Goal: Find contact information: Find contact information

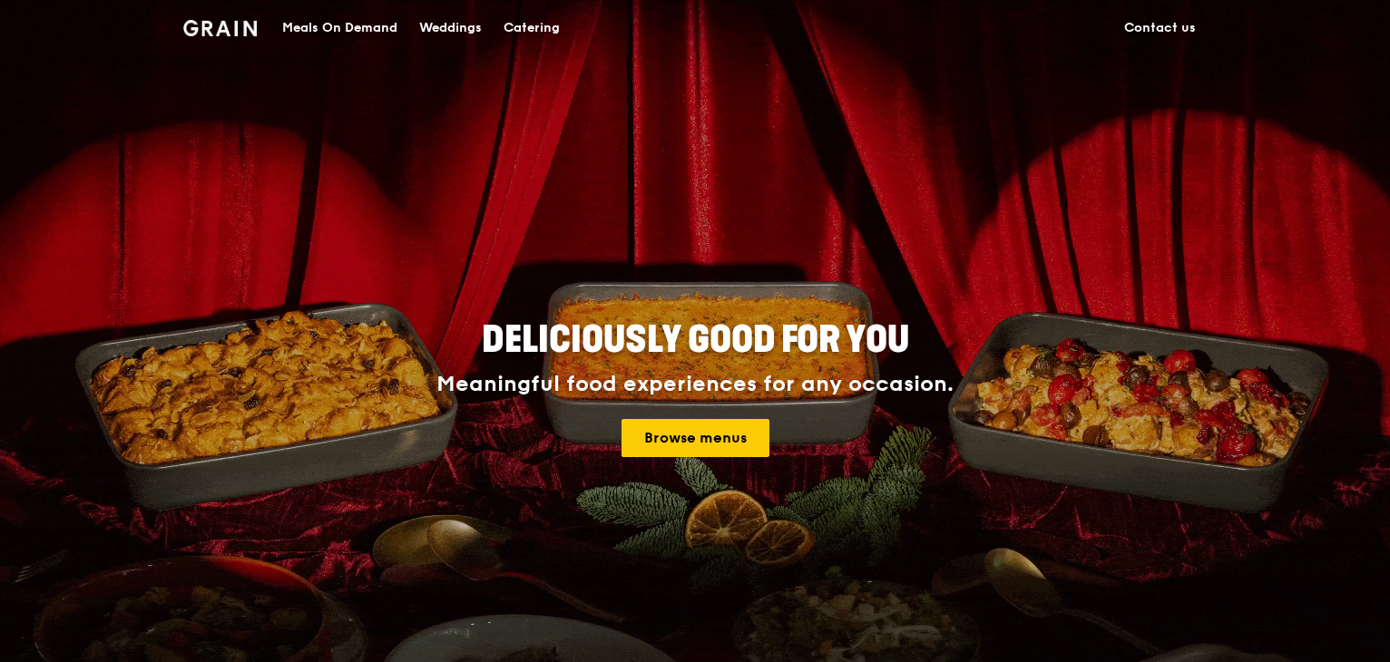
click at [1177, 27] on link "Contact us" at bounding box center [1159, 28] width 93 height 54
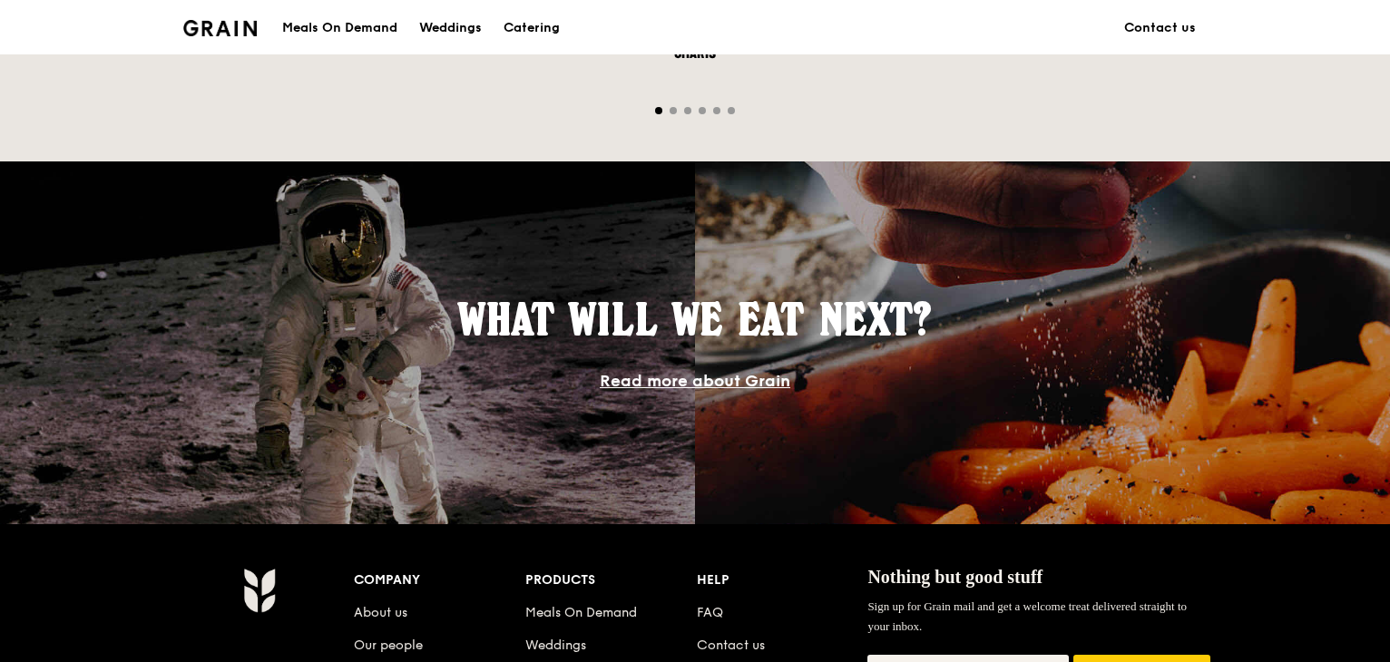
scroll to position [1543, 0]
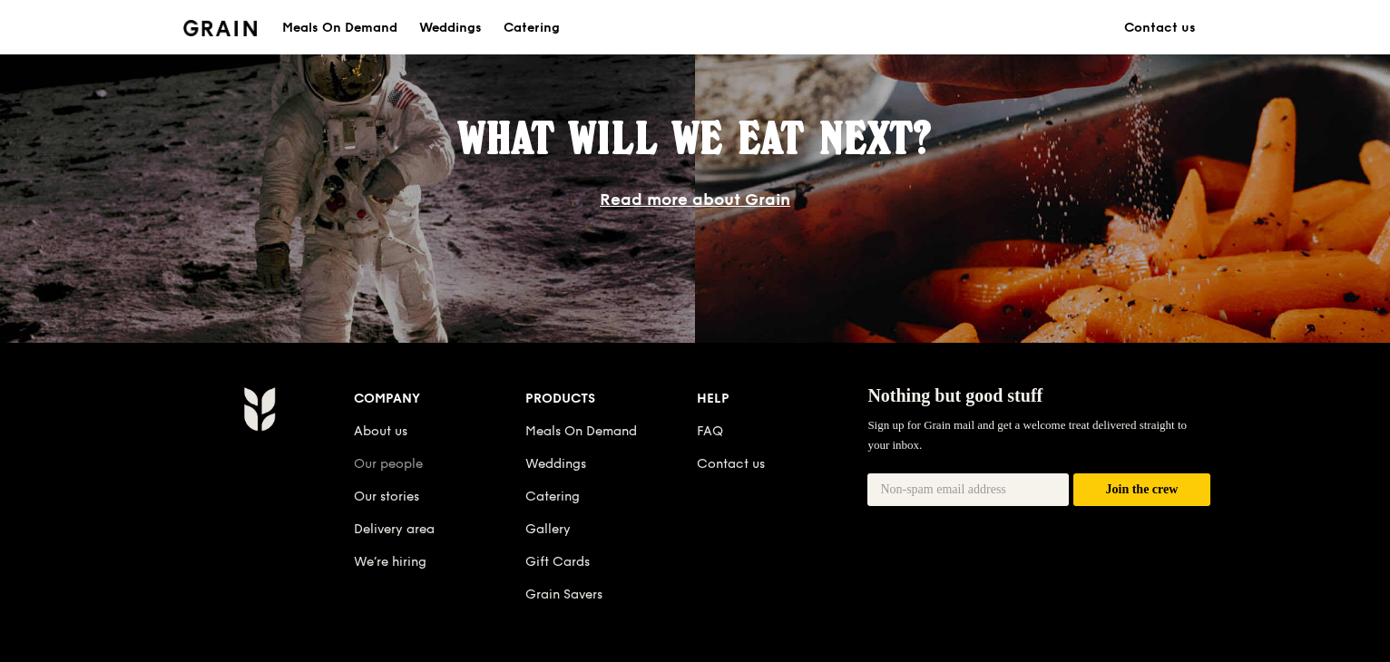
click at [404, 462] on link "Our people" at bounding box center [388, 463] width 69 height 15
